Goal: Information Seeking & Learning: Learn about a topic

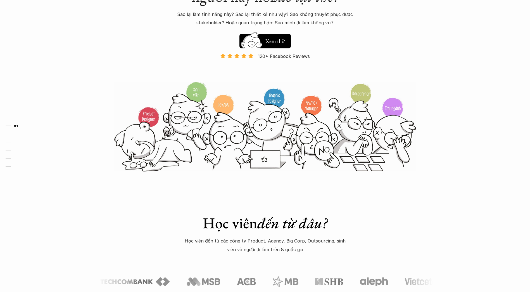
scroll to position [28, 0]
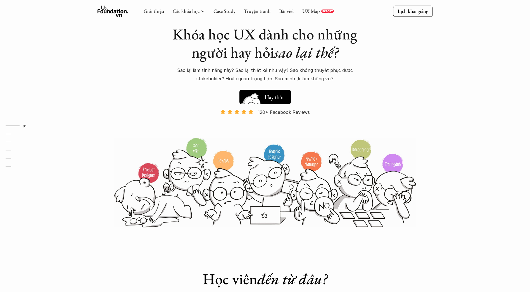
click at [276, 96] on h5 "Xem thử" at bounding box center [275, 99] width 21 height 8
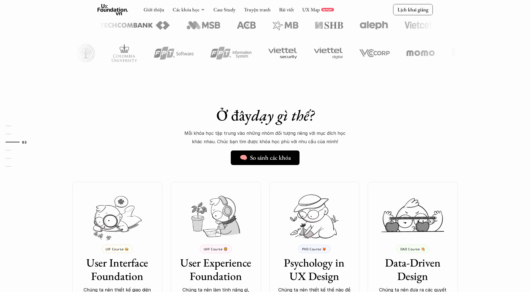
scroll to position [396, 0]
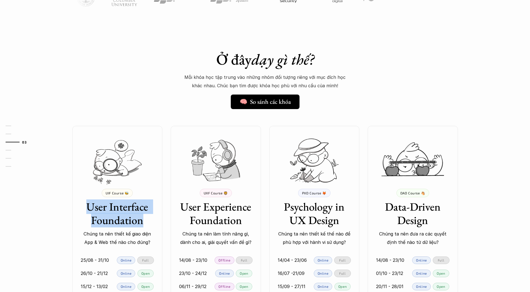
drag, startPoint x: 144, startPoint y: 222, endPoint x: 88, endPoint y: 213, distance: 56.4
click at [88, 213] on h3 "User Interface Foundation" at bounding box center [118, 213] width 74 height 27
copy h3 "User Interface Foundation"
click at [399, 69] on div "Ở đây dạy gì thế? 🧠 So sánh các khóa Mỗi khóa học tập trung vào những nhóm đối …" at bounding box center [265, 187] width 403 height 302
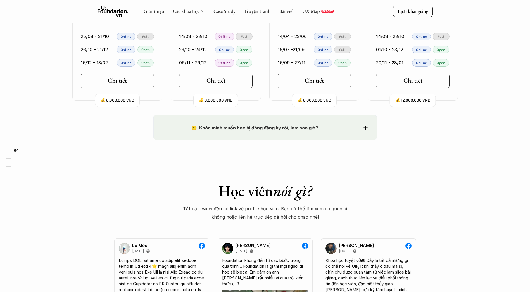
scroll to position [480, 0]
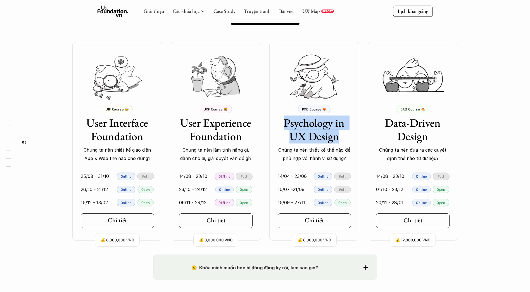
drag, startPoint x: 341, startPoint y: 136, endPoint x: 284, endPoint y: 125, distance: 58.2
click at [284, 125] on h3 "Psychology in UX Design" at bounding box center [315, 129] width 74 height 27
copy h3 "Psychology in UX Design"
drag, startPoint x: 322, startPoint y: 127, endPoint x: 325, endPoint y: 124, distance: 4.3
click at [322, 126] on h3 "Psychology in UX Design" at bounding box center [315, 129] width 74 height 27
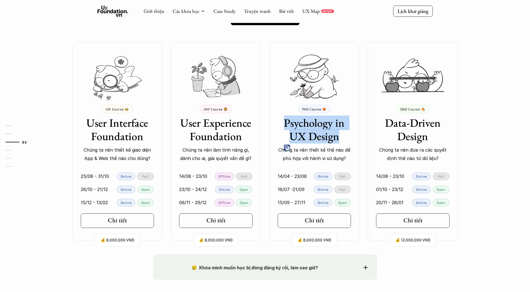
click at [338, 124] on h3 "Psychology in UX Design" at bounding box center [315, 129] width 74 height 27
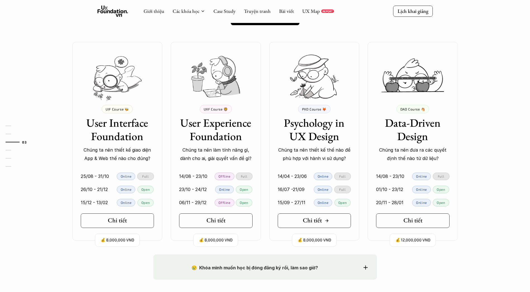
click at [320, 222] on h5 "Chi tiết" at bounding box center [312, 220] width 19 height 7
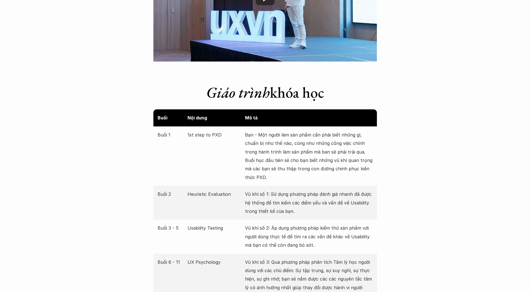
scroll to position [979, 0]
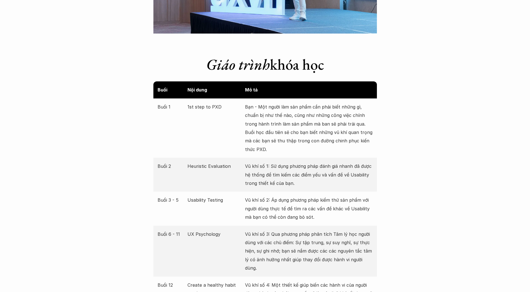
click at [294, 115] on p "Bạn - Một người làm sản phẩm cần phải biết những gì, chuẩn bị như thế nào, cũng…" at bounding box center [309, 128] width 128 height 51
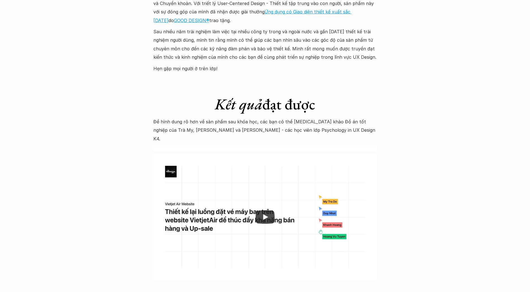
scroll to position [1650, 0]
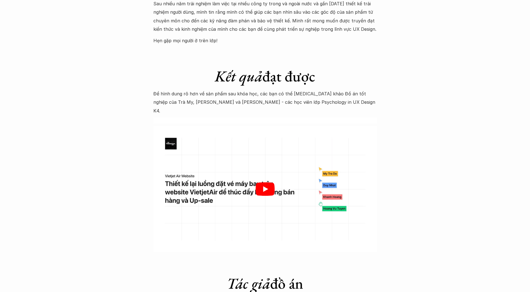
click at [278, 175] on div at bounding box center [266, 189] width 224 height 126
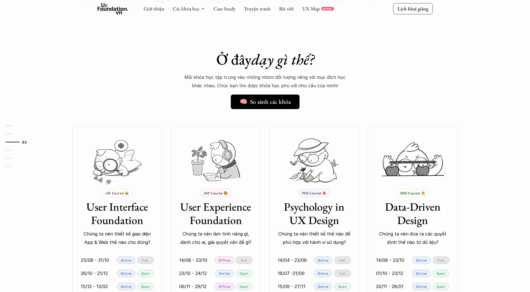
scroll to position [480, 0]
